Goal: Task Accomplishment & Management: Complete application form

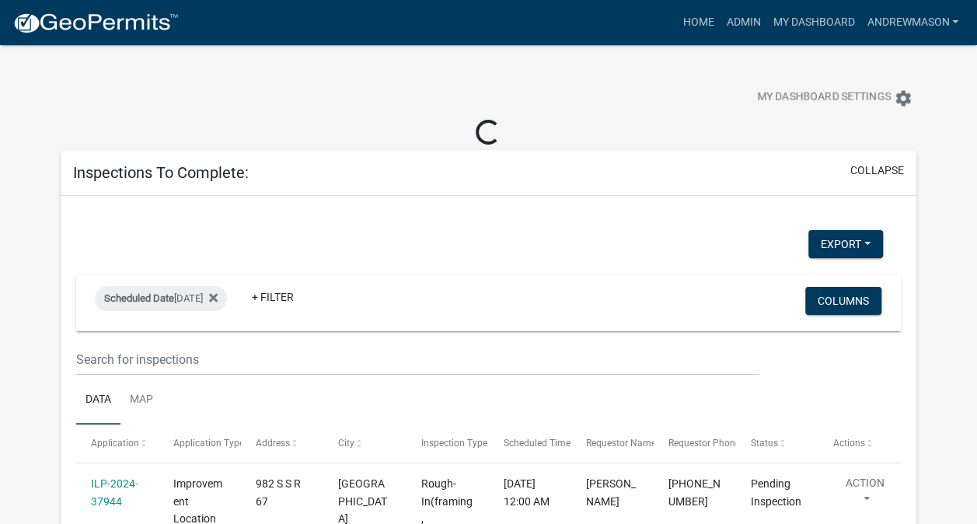
select select "3: 100"
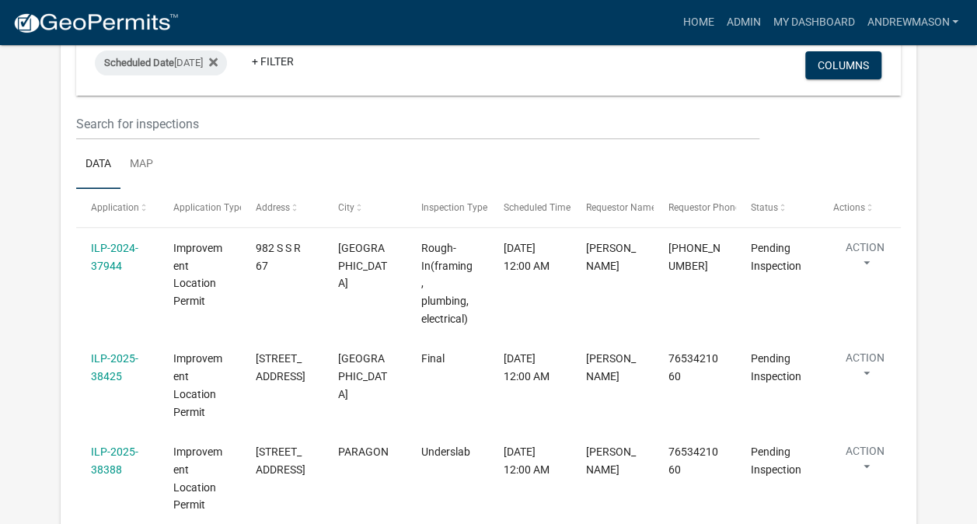
scroll to position [213, 0]
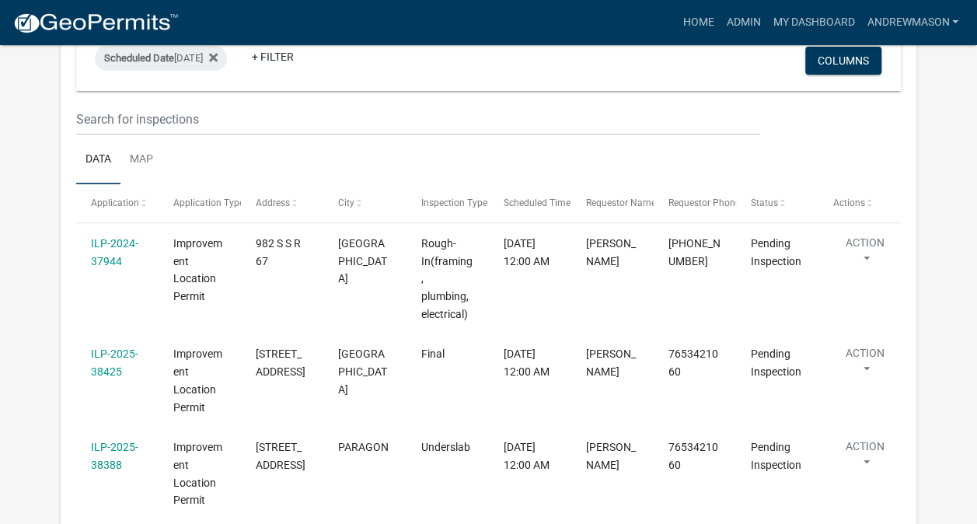
click at [116, 260] on link "ILP-2024-37944" at bounding box center [114, 252] width 47 height 30
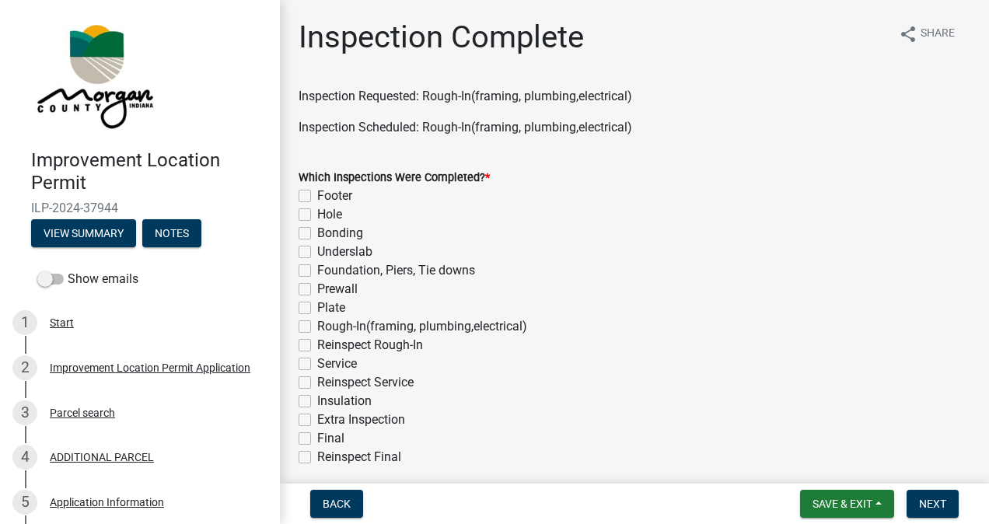
click at [317, 324] on label "Rough-In(framing, plumbing,electrical)" at bounding box center [422, 326] width 210 height 19
click at [317, 324] on input "Rough-In(framing, plumbing,electrical)" at bounding box center [322, 322] width 10 height 10
checkbox input "true"
checkbox input "false"
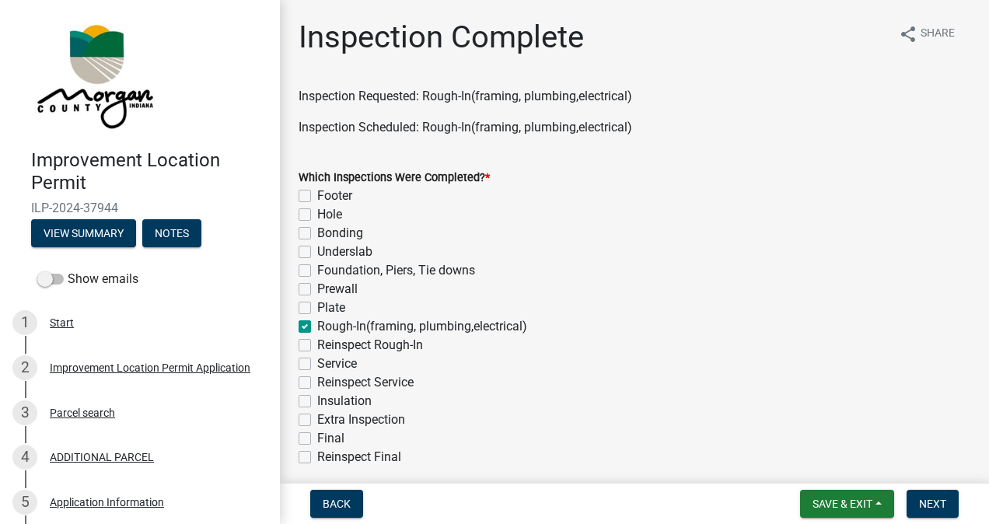
checkbox input "false"
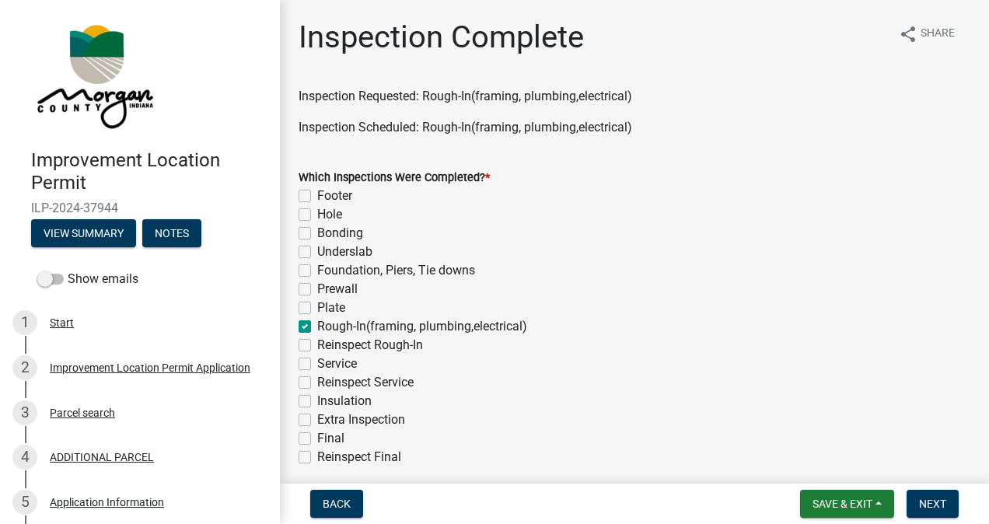
checkbox input "true"
checkbox input "false"
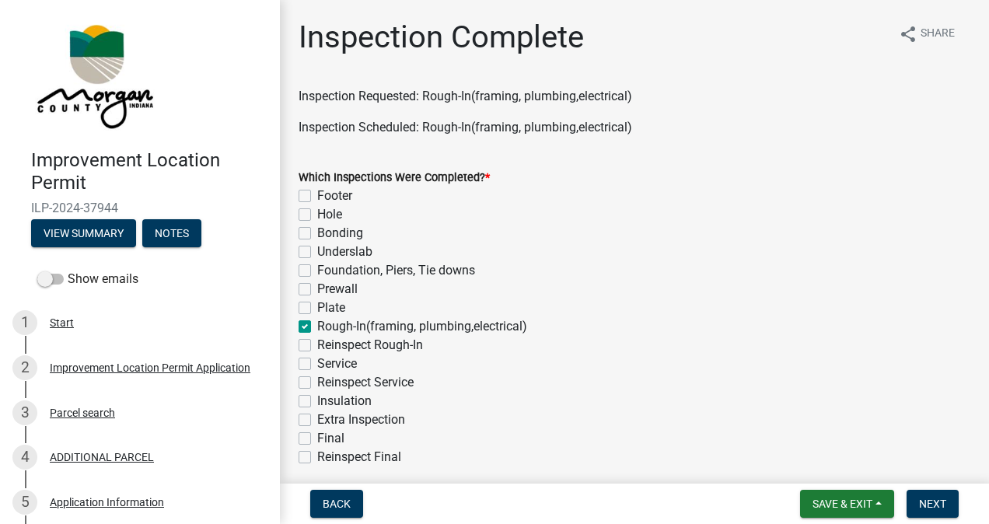
checkbox input "false"
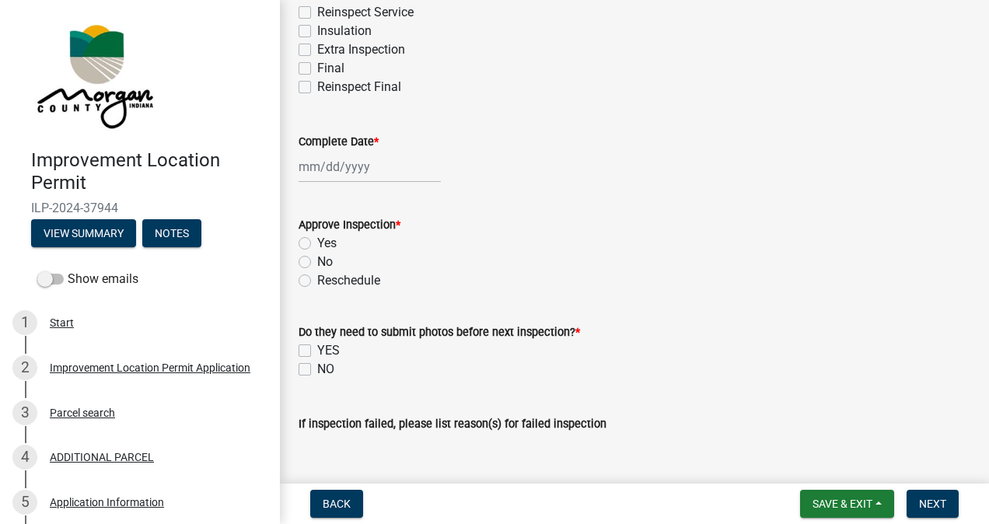
scroll to position [403, 0]
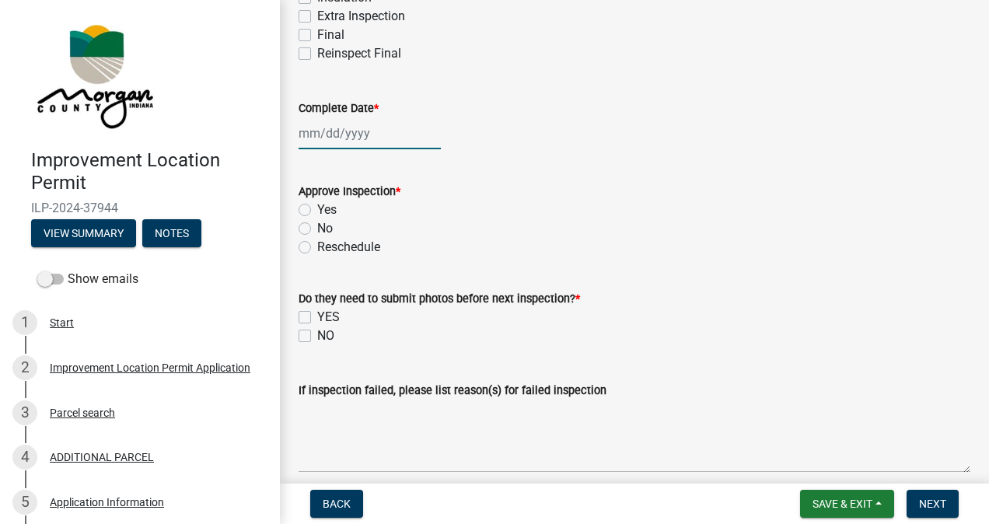
click at [356, 130] on div at bounding box center [369, 133] width 142 height 32
select select "9"
select select "2025"
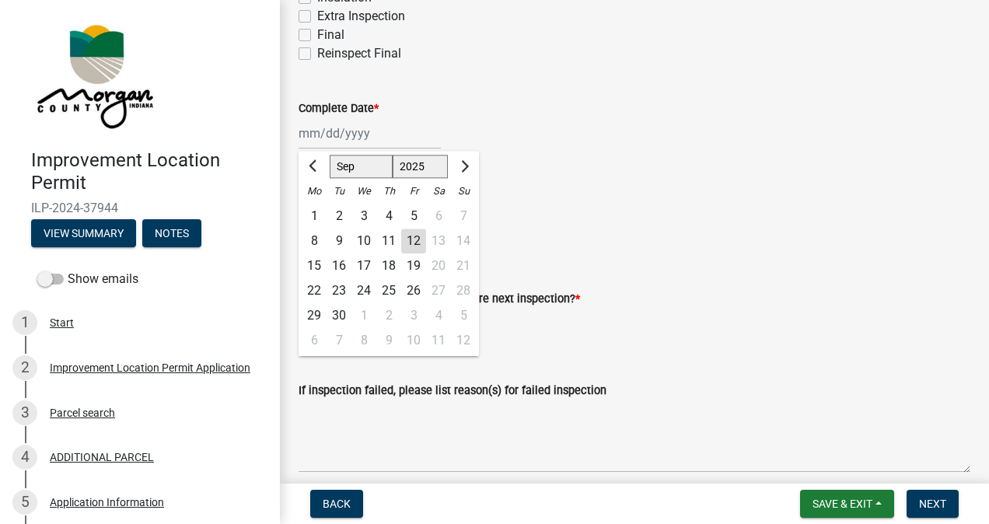
click at [415, 242] on div "12" at bounding box center [413, 241] width 25 height 25
type input "[DATE]"
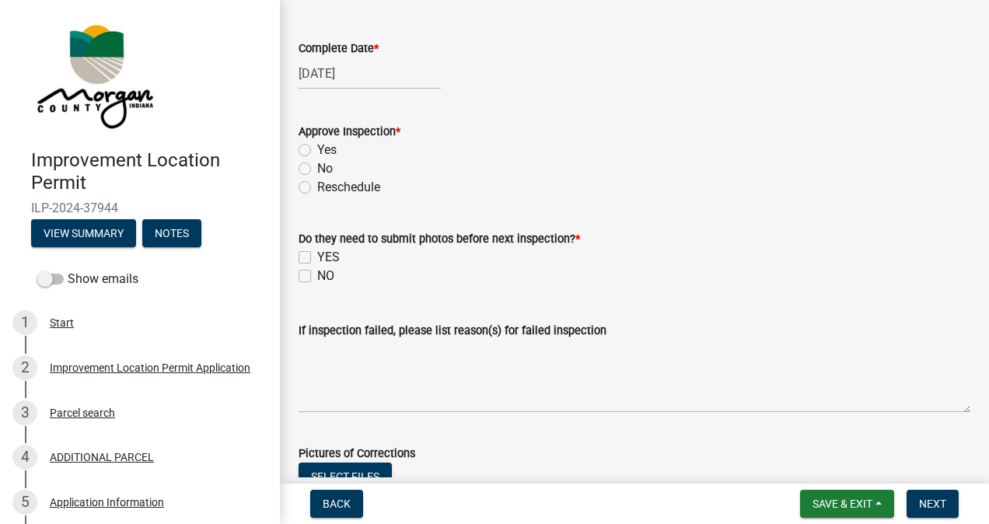
scroll to position [490, 0]
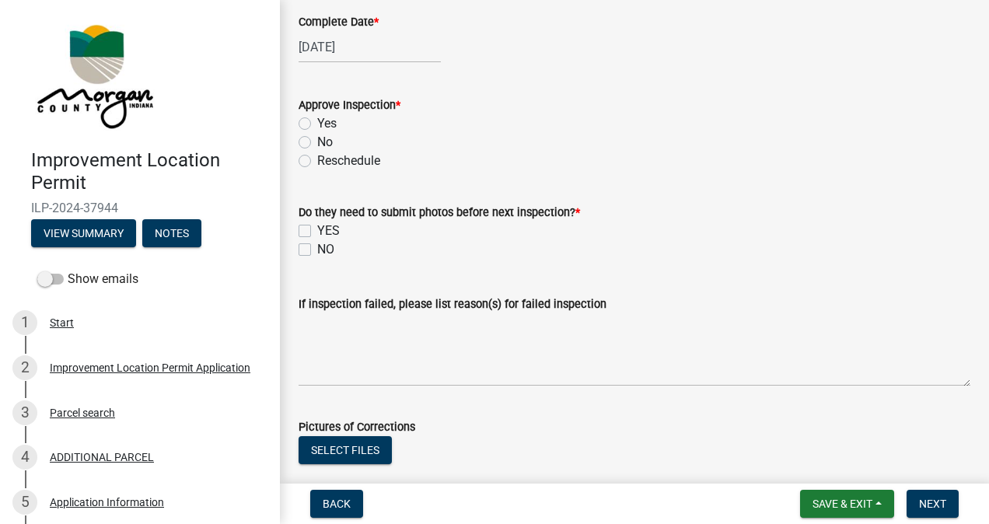
click at [317, 123] on label "Yes" at bounding box center [326, 123] width 19 height 19
click at [317, 123] on input "Yes" at bounding box center [322, 119] width 10 height 10
radio input "true"
click at [317, 252] on label "NO" at bounding box center [325, 249] width 17 height 19
click at [317, 250] on input "NO" at bounding box center [322, 245] width 10 height 10
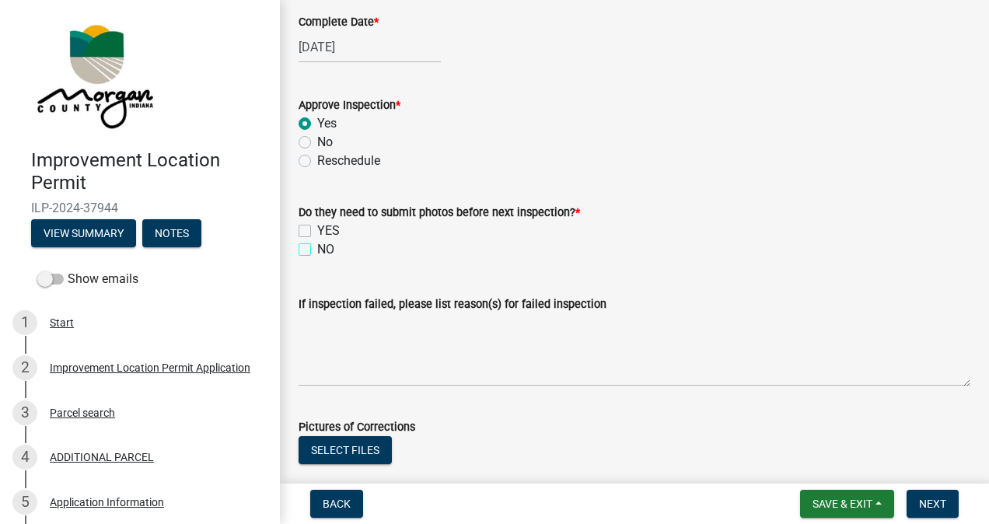
checkbox input "true"
checkbox input "false"
checkbox input "true"
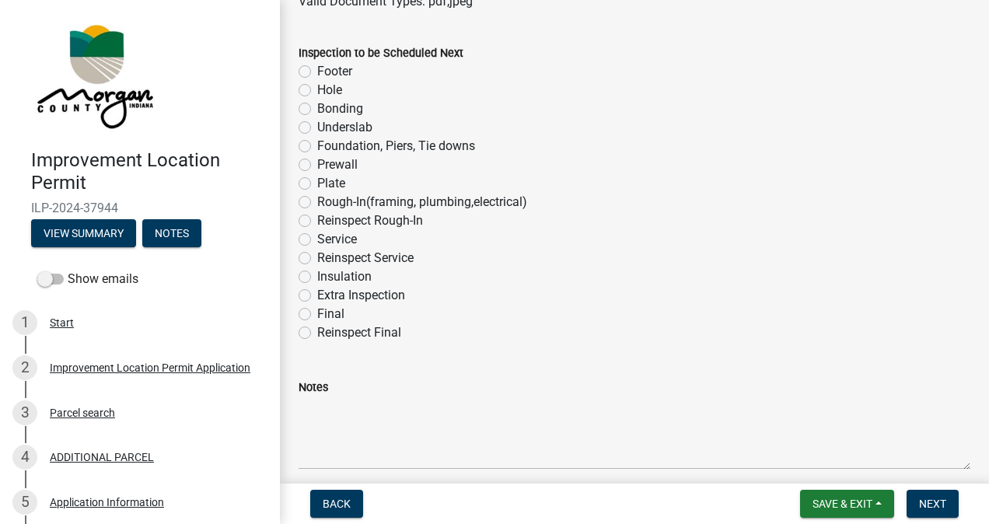
scroll to position [981, 0]
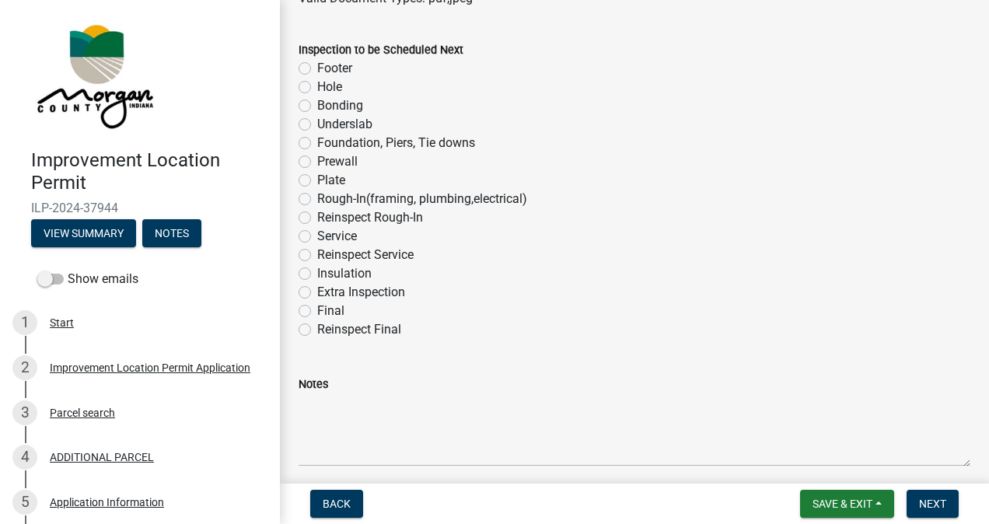
click at [317, 273] on label "Insulation" at bounding box center [344, 273] width 54 height 19
click at [317, 273] on input "Insulation" at bounding box center [322, 269] width 10 height 10
radio input "true"
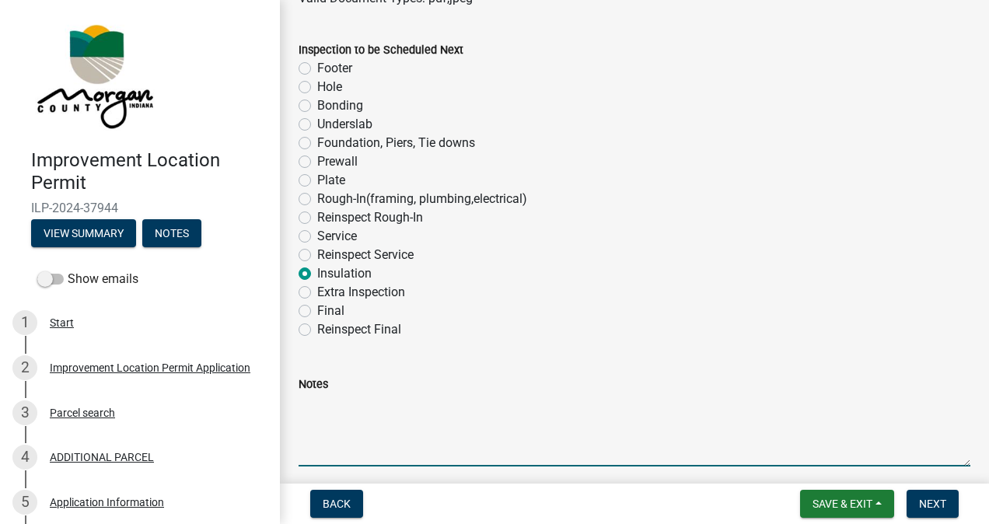
click at [377, 424] on textarea "Notes" at bounding box center [634, 429] width 672 height 73
type textarea "Look at stud shoe brackets and smoke alarms at the insulation inspection."
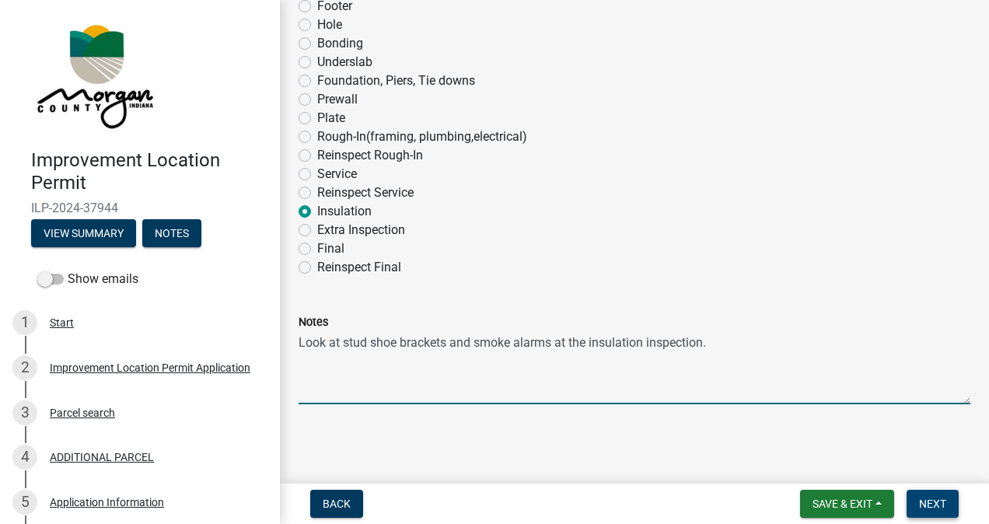
click at [926, 501] on span "Next" at bounding box center [932, 503] width 27 height 12
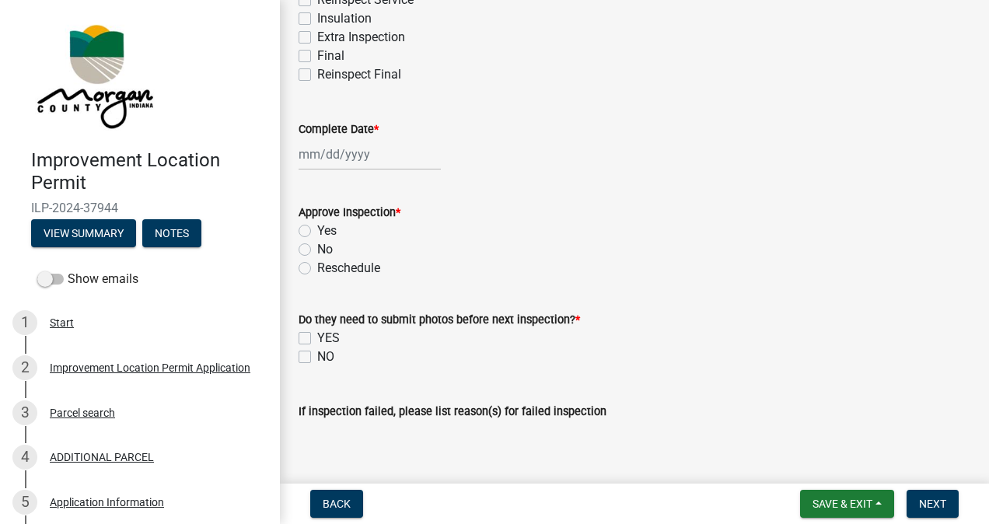
scroll to position [382, 0]
click at [843, 501] on span "Save & Exit" at bounding box center [842, 503] width 60 height 12
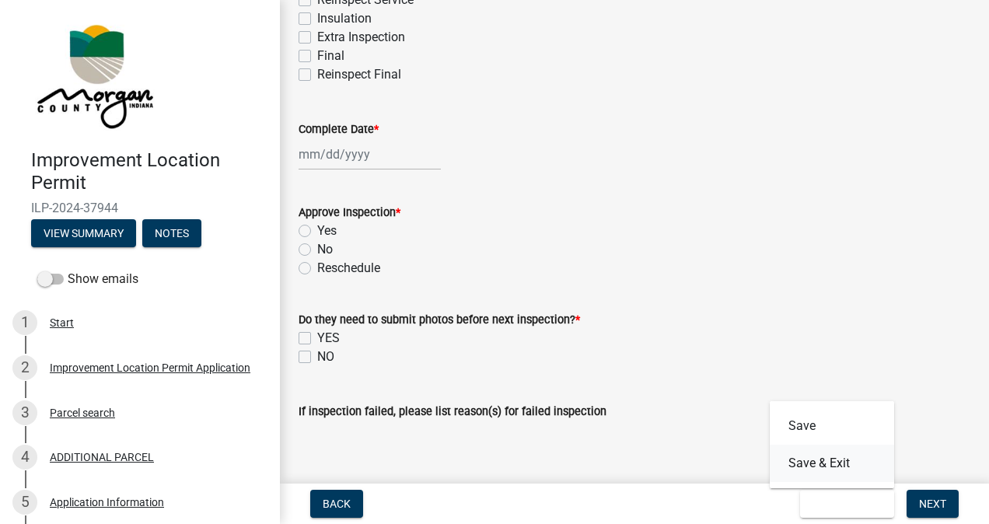
click at [823, 464] on button "Save & Exit" at bounding box center [831, 463] width 124 height 37
